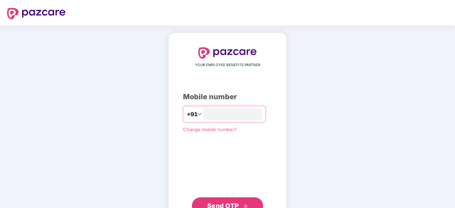
type input "**********"
click at [225, 202] on span "Send OTP" at bounding box center [223, 205] width 32 height 7
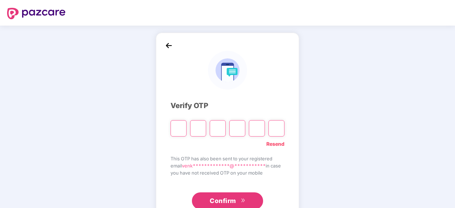
type input "*"
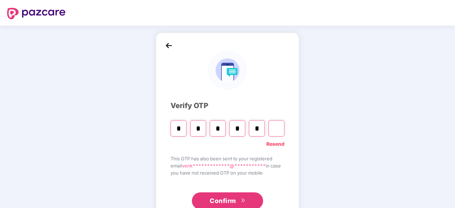
type input "*"
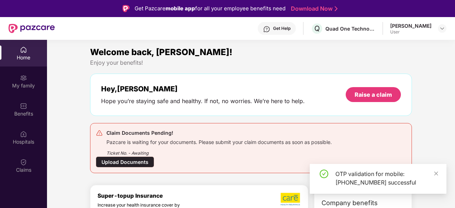
click at [130, 111] on div "Hey, Elchuri Hope you’re staying safe and healthy. If not, no worries. We’re he…" at bounding box center [251, 95] width 322 height 42
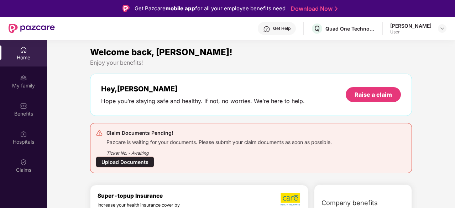
click at [129, 160] on div "Upload Documents" at bounding box center [125, 161] width 58 height 11
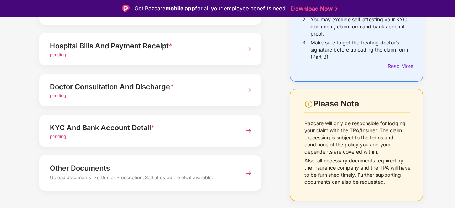
scroll to position [71, 0]
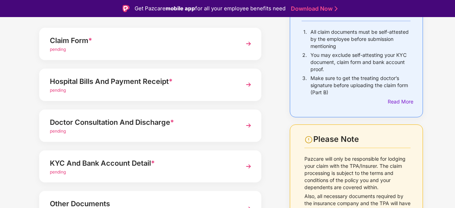
click at [149, 36] on div "Claim Form *" at bounding box center [142, 40] width 184 height 11
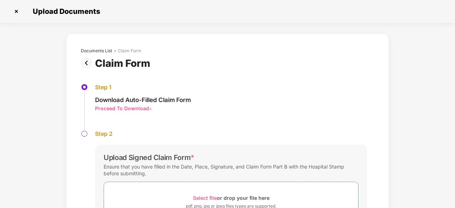
click at [84, 60] on img at bounding box center [88, 62] width 14 height 11
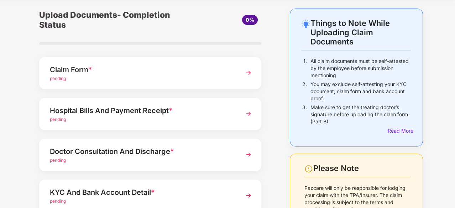
scroll to position [36, 0]
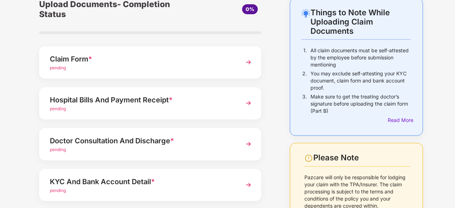
click at [248, 187] on img at bounding box center [248, 185] width 13 height 13
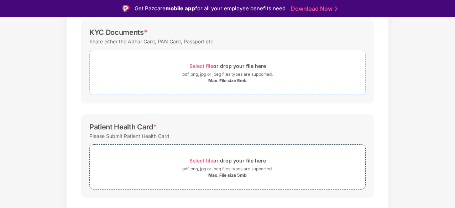
scroll to position [71, 0]
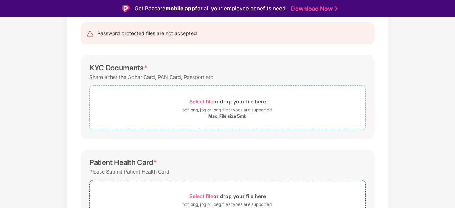
click at [200, 99] on span "Select file" at bounding box center [201, 102] width 24 height 6
click at [197, 99] on span "Select file" at bounding box center [201, 102] width 24 height 6
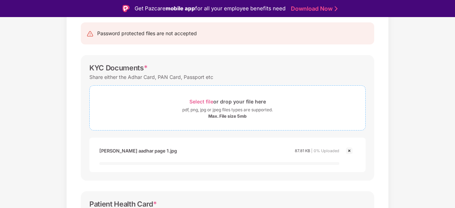
click at [202, 101] on span "Select file" at bounding box center [201, 102] width 24 height 6
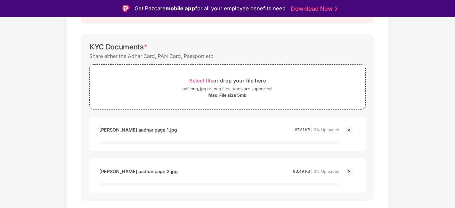
scroll to position [107, 0]
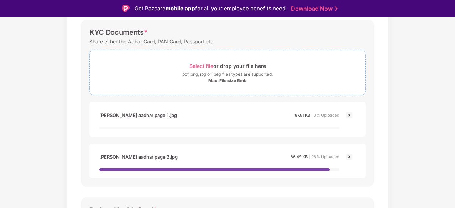
click at [199, 65] on span "Select file" at bounding box center [201, 66] width 24 height 6
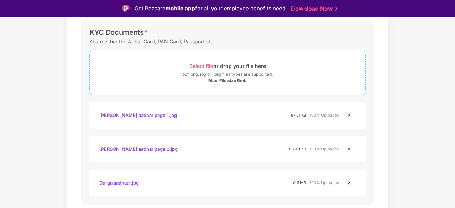
click at [204, 65] on span "Select file" at bounding box center [201, 66] width 24 height 6
click at [200, 66] on span "Select file" at bounding box center [201, 66] width 24 height 6
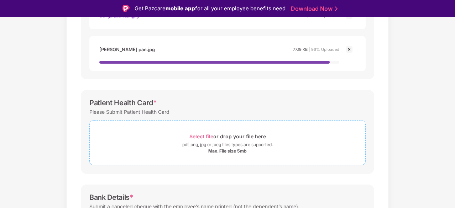
scroll to position [285, 0]
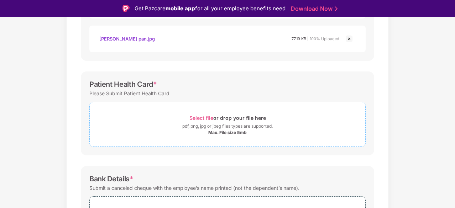
click at [204, 118] on span "Select file" at bounding box center [201, 118] width 24 height 6
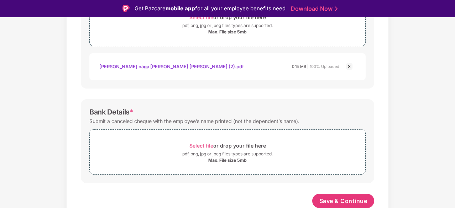
scroll to position [385, 0]
click at [201, 143] on span "Select file" at bounding box center [201, 146] width 24 height 6
click at [195, 145] on span "Select file" at bounding box center [201, 146] width 24 height 6
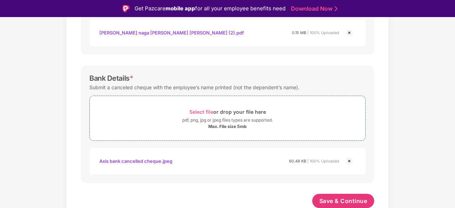
scroll to position [419, 0]
click at [343, 199] on span "Save & Continue" at bounding box center [343, 201] width 48 height 8
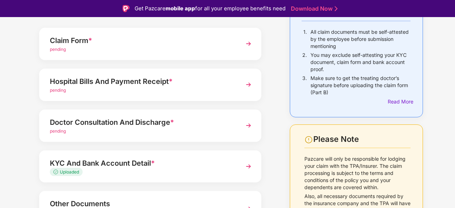
scroll to position [107, 0]
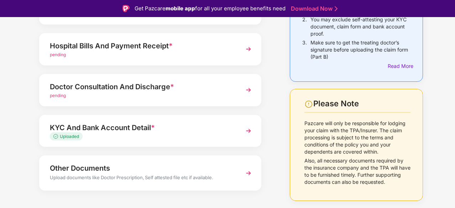
click at [250, 90] on img at bounding box center [248, 90] width 13 height 13
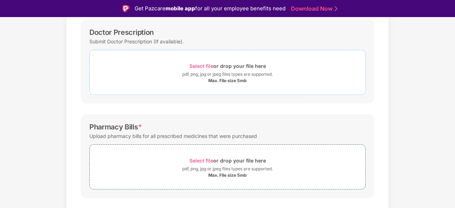
click at [194, 64] on span "Select file" at bounding box center [201, 66] width 24 height 6
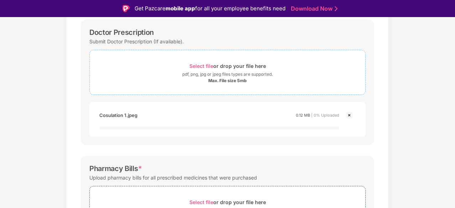
click at [202, 65] on span "Select file" at bounding box center [201, 66] width 24 height 6
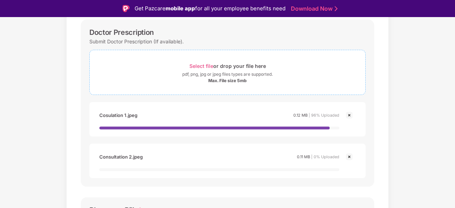
click at [199, 65] on span "Select file" at bounding box center [201, 66] width 24 height 6
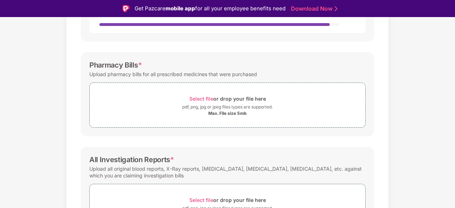
scroll to position [320, 0]
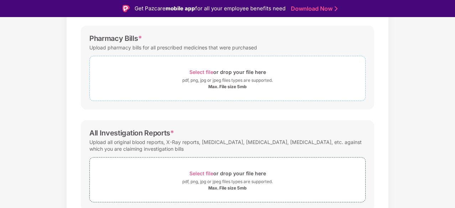
click at [201, 69] on span "Select file" at bounding box center [201, 72] width 24 height 6
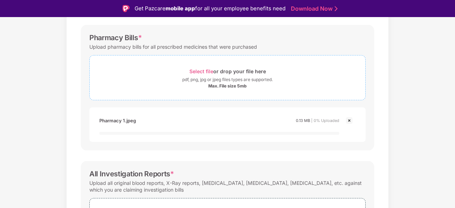
scroll to position [297, 0]
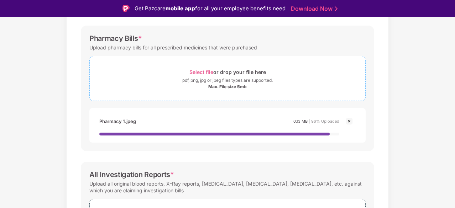
click at [196, 69] on span "Select file" at bounding box center [201, 72] width 24 height 6
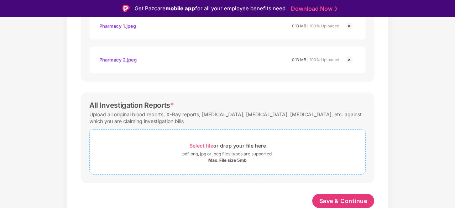
scroll to position [392, 0]
click at [198, 144] on span "Select file" at bounding box center [201, 146] width 24 height 6
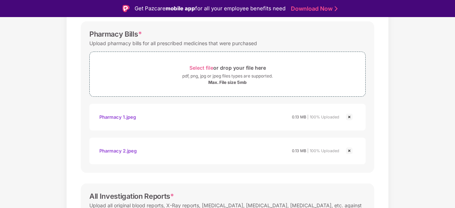
scroll to position [285, 0]
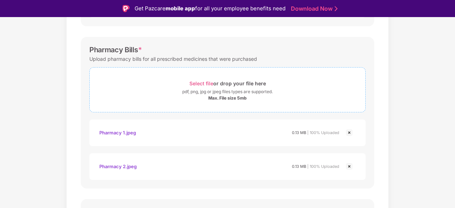
click at [198, 82] on span "Select file" at bounding box center [201, 83] width 24 height 6
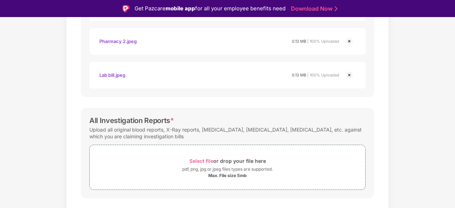
scroll to position [426, 0]
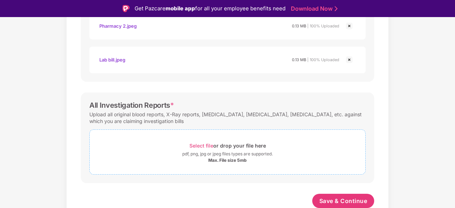
click at [203, 143] on span "Select file" at bounding box center [201, 146] width 24 height 6
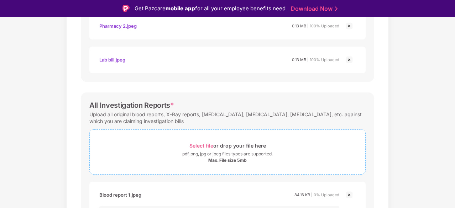
click at [200, 143] on span "Select file" at bounding box center [201, 146] width 24 height 6
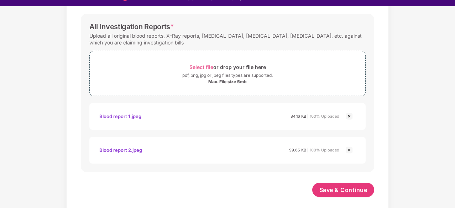
scroll to position [17, 0]
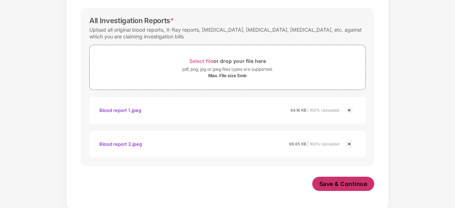
click at [344, 186] on span "Save & Continue" at bounding box center [343, 184] width 48 height 8
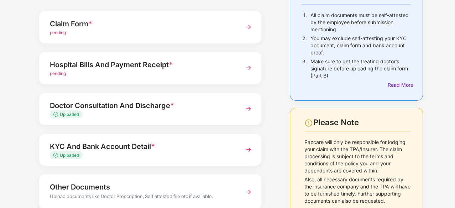
scroll to position [71, 0]
click at [249, 68] on img at bounding box center [248, 67] width 13 height 13
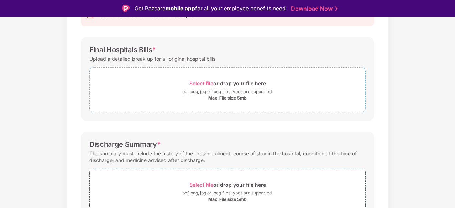
scroll to position [81, 0]
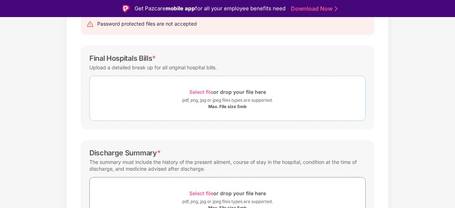
click at [203, 93] on span "Select file" at bounding box center [201, 92] width 24 height 6
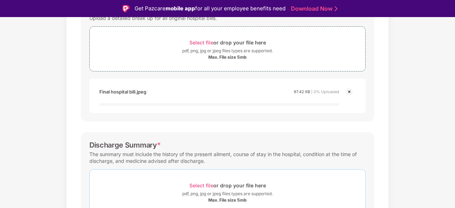
scroll to position [187, 0]
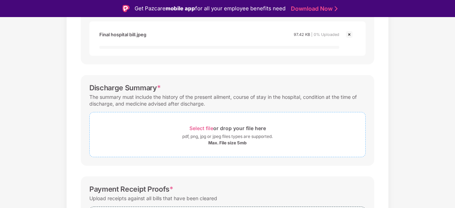
click at [204, 126] on span "Select file" at bounding box center [201, 128] width 24 height 6
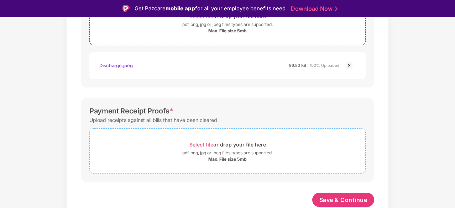
scroll to position [291, 0]
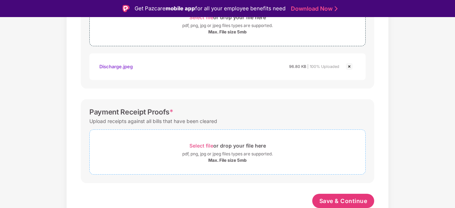
click at [196, 145] on span "Select file" at bounding box center [201, 146] width 24 height 6
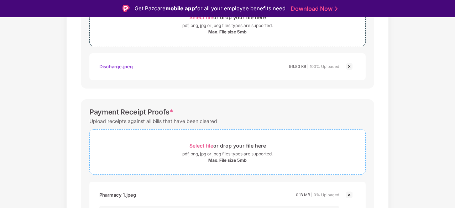
click at [199, 143] on span "Select file" at bounding box center [201, 146] width 24 height 6
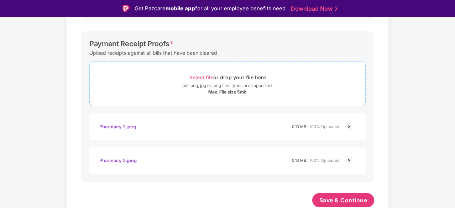
scroll to position [358, 0]
click at [200, 75] on span "Select file" at bounding box center [201, 78] width 24 height 6
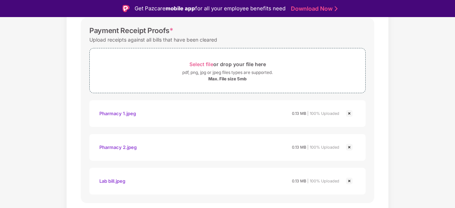
scroll to position [392, 0]
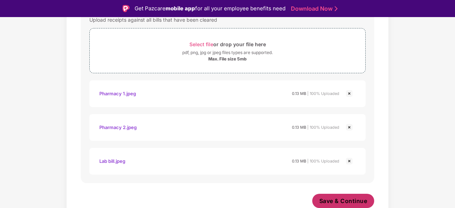
click at [341, 200] on span "Save & Continue" at bounding box center [343, 201] width 48 height 8
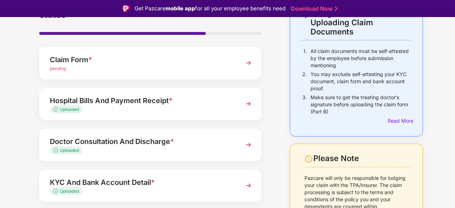
scroll to position [36, 0]
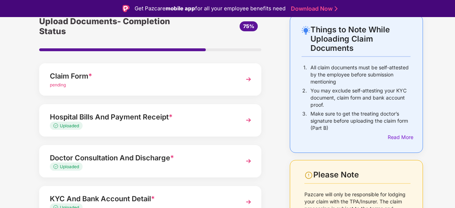
click at [250, 77] on img at bounding box center [248, 79] width 13 height 13
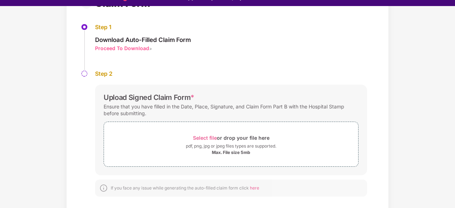
scroll to position [17, 0]
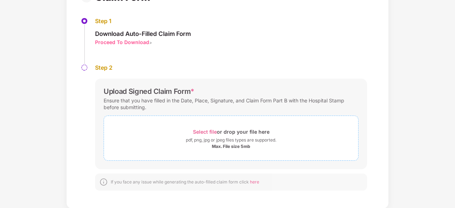
click at [198, 129] on span "Select file" at bounding box center [205, 132] width 24 height 6
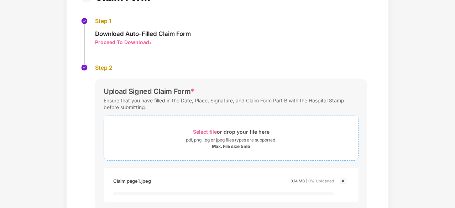
click at [201, 129] on span "Select file" at bounding box center [205, 132] width 24 height 6
click at [200, 130] on span "Select file" at bounding box center [205, 132] width 24 height 6
click at [195, 131] on span "Select file" at bounding box center [205, 132] width 24 height 6
click at [198, 132] on span "Select file" at bounding box center [205, 132] width 24 height 6
click at [201, 133] on span "Select file" at bounding box center [205, 132] width 24 height 6
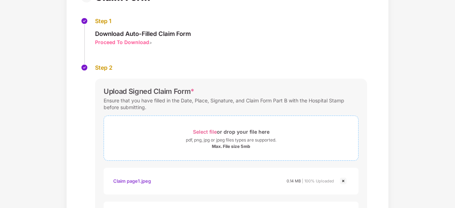
click at [200, 131] on span "Select file" at bounding box center [205, 132] width 24 height 6
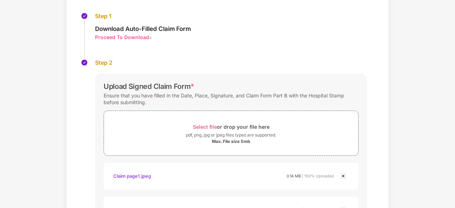
scroll to position [66, 0]
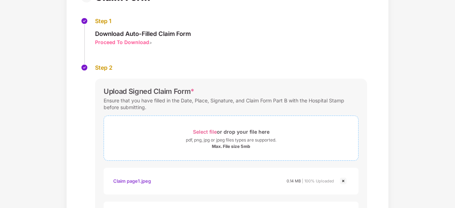
click at [197, 132] on span "Select file" at bounding box center [205, 132] width 24 height 6
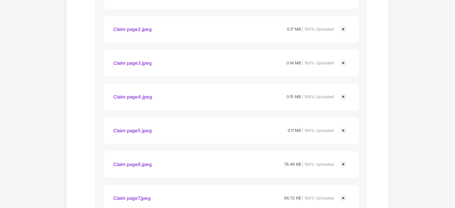
scroll to position [354, 0]
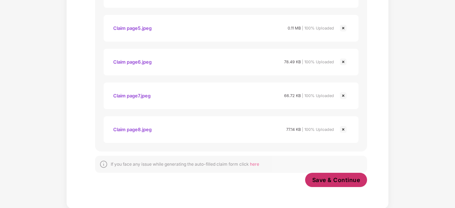
click at [324, 177] on span "Save & Continue" at bounding box center [336, 180] width 48 height 8
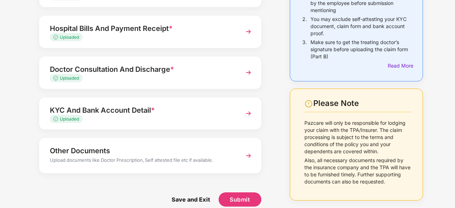
scroll to position [99, 0]
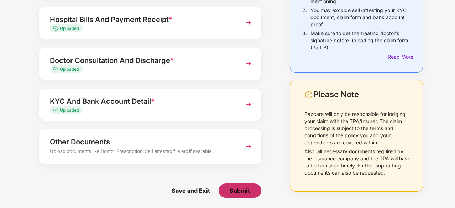
click at [242, 191] on span "Submit" at bounding box center [239, 191] width 20 height 8
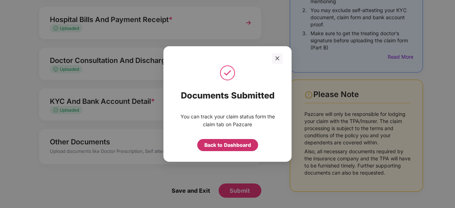
click at [221, 142] on div "Back to Dashboard" at bounding box center [227, 145] width 47 height 8
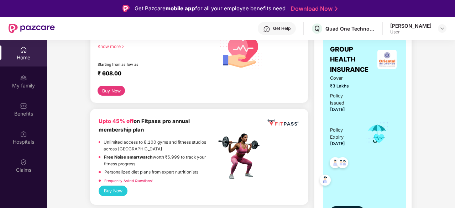
scroll to position [178, 0]
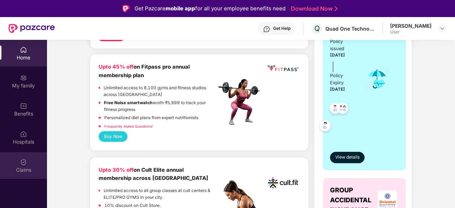
click at [17, 169] on div "Claims" at bounding box center [23, 169] width 47 height 7
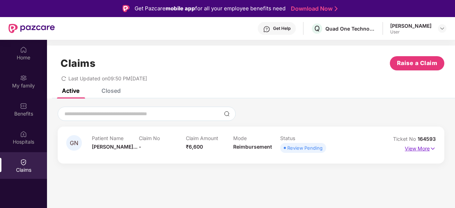
click at [423, 147] on p "View More" at bounding box center [419, 148] width 31 height 10
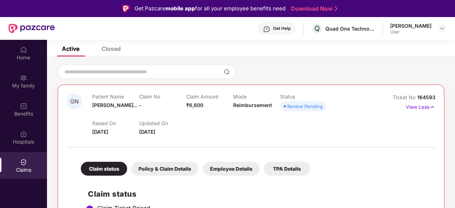
scroll to position [92, 0]
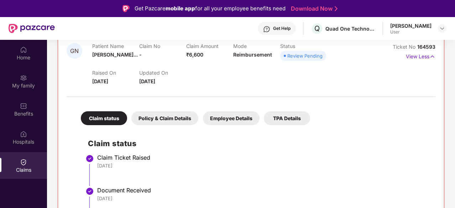
click at [152, 115] on div "Policy & Claim Details" at bounding box center [164, 118] width 67 height 14
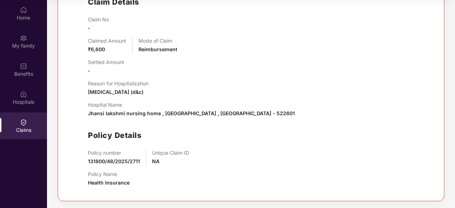
scroll to position [52, 0]
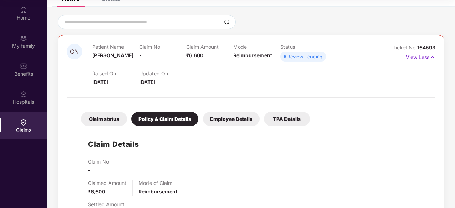
click at [222, 115] on div "Employee Details" at bounding box center [231, 119] width 57 height 14
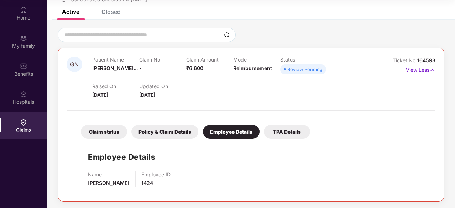
click at [283, 129] on div "TPA Details" at bounding box center [287, 132] width 46 height 14
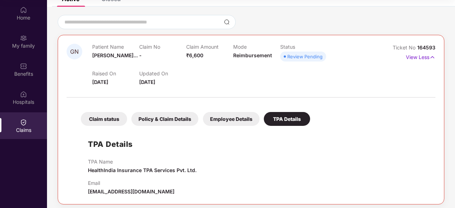
click at [104, 117] on div "Claim status" at bounding box center [104, 119] width 46 height 14
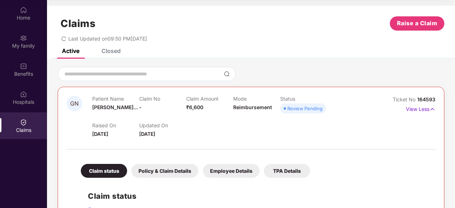
scroll to position [0, 0]
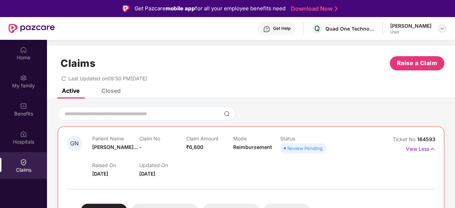
click at [443, 27] on img at bounding box center [442, 29] width 6 height 6
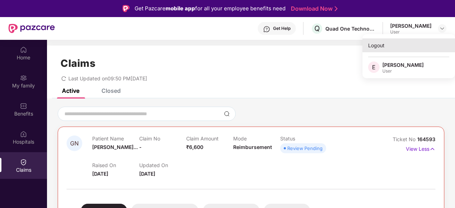
click at [377, 43] on div "Logout" at bounding box center [408, 45] width 92 height 14
